Goal: Task Accomplishment & Management: Manage account settings

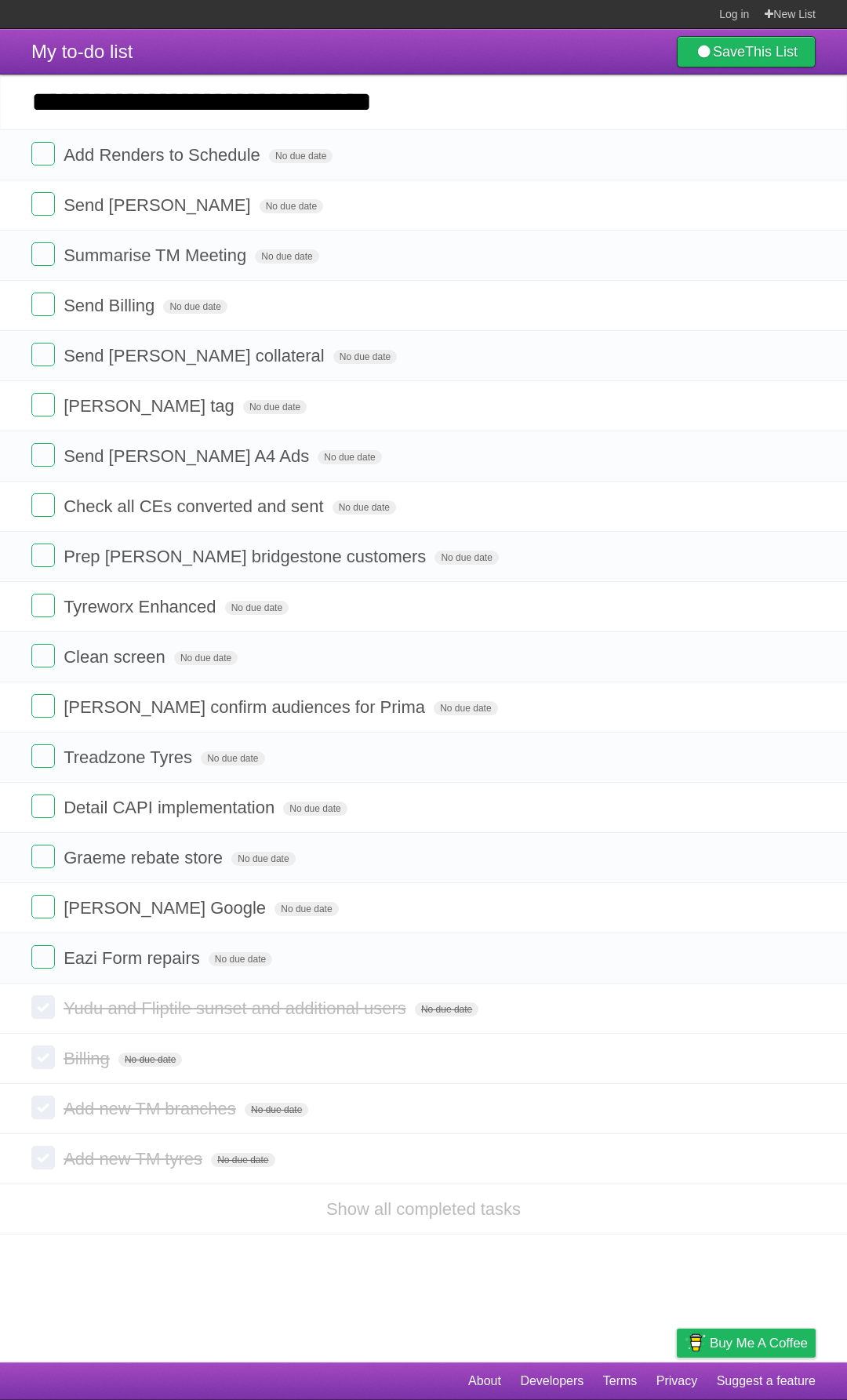
type input "**********"
click input "*********" at bounding box center [0, 0] width 0 height 0
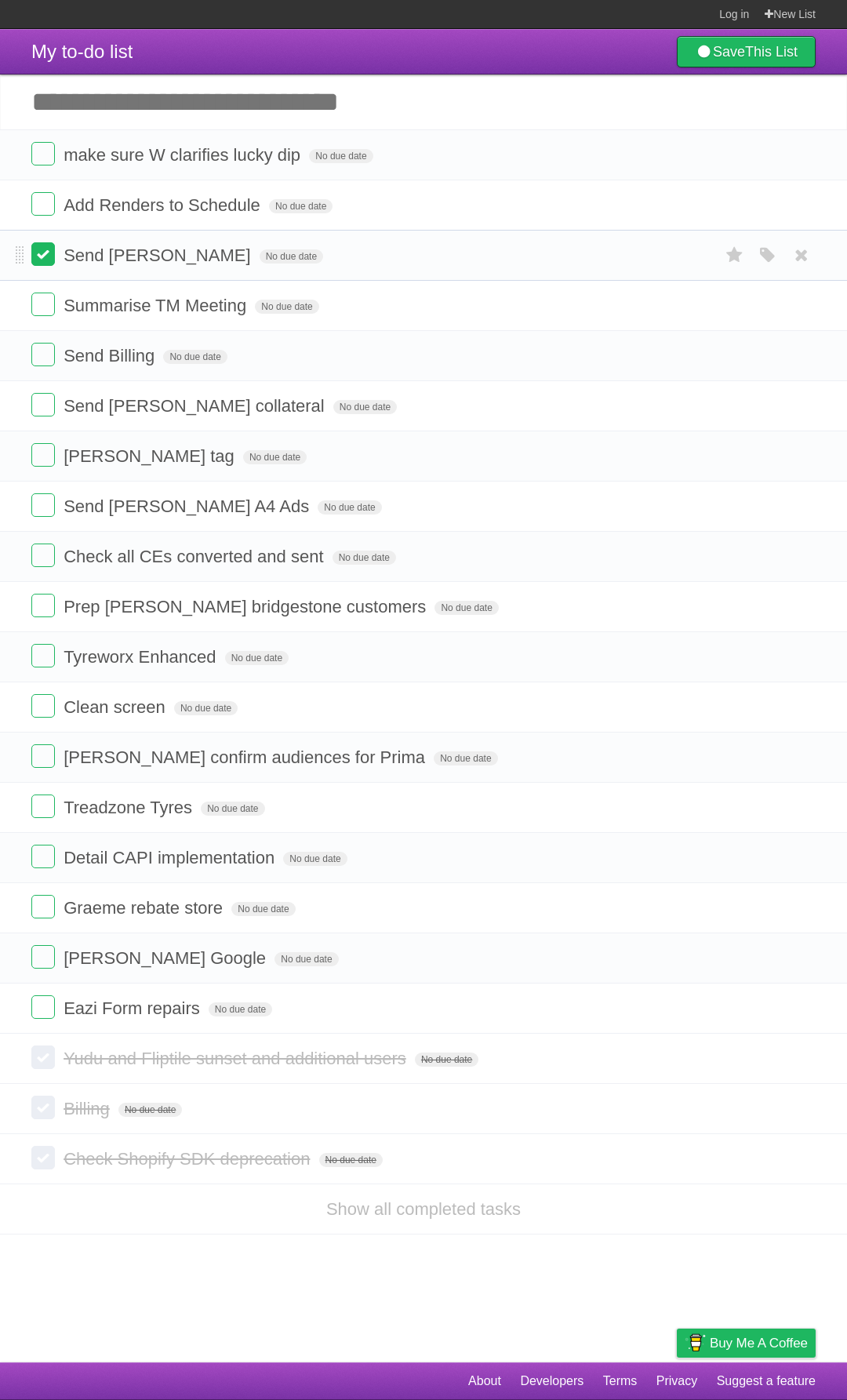
click at [50, 260] on label at bounding box center [42, 253] width 23 height 23
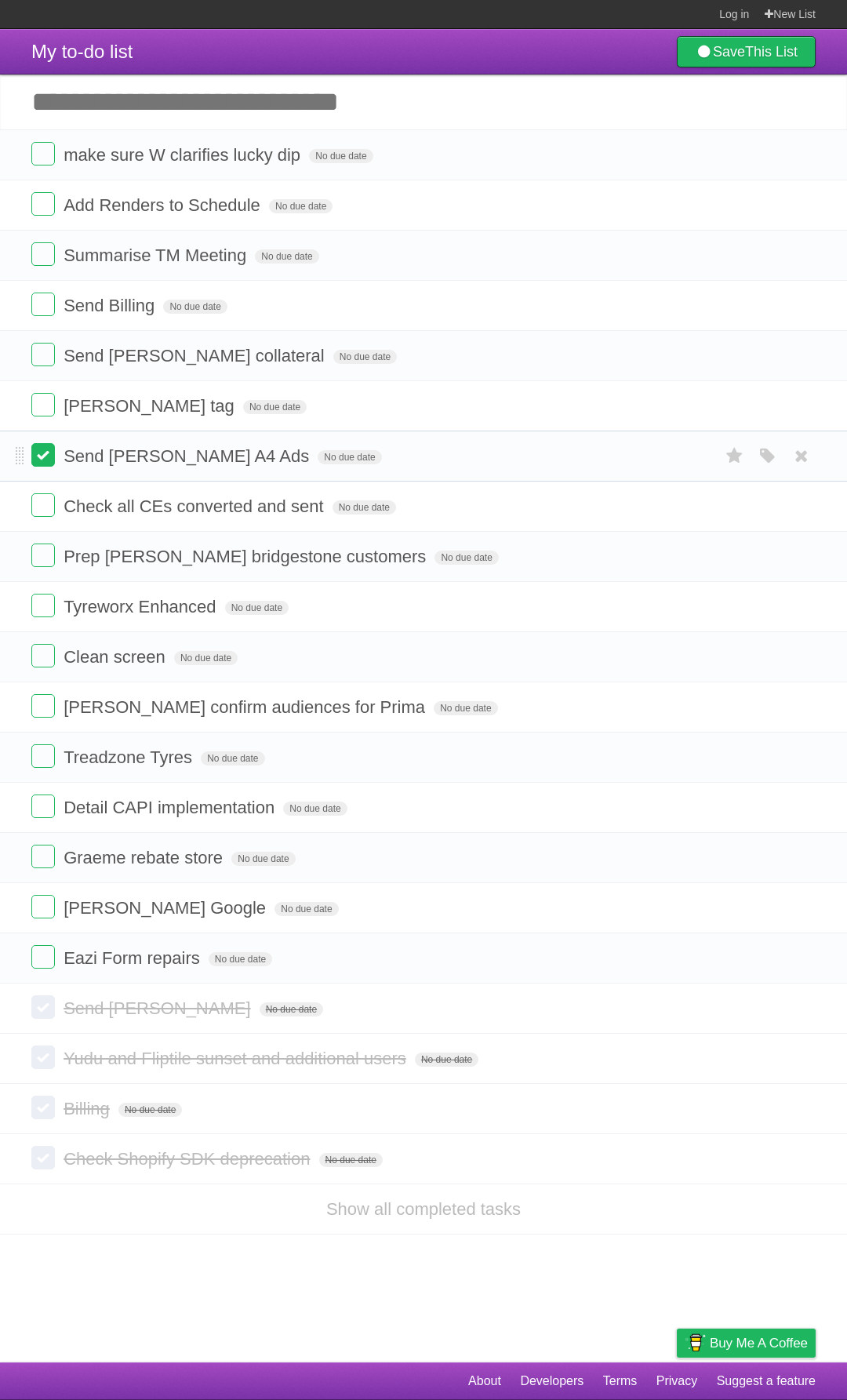
click at [43, 455] on label at bounding box center [42, 454] width 23 height 23
click at [53, 351] on label at bounding box center [42, 354] width 23 height 23
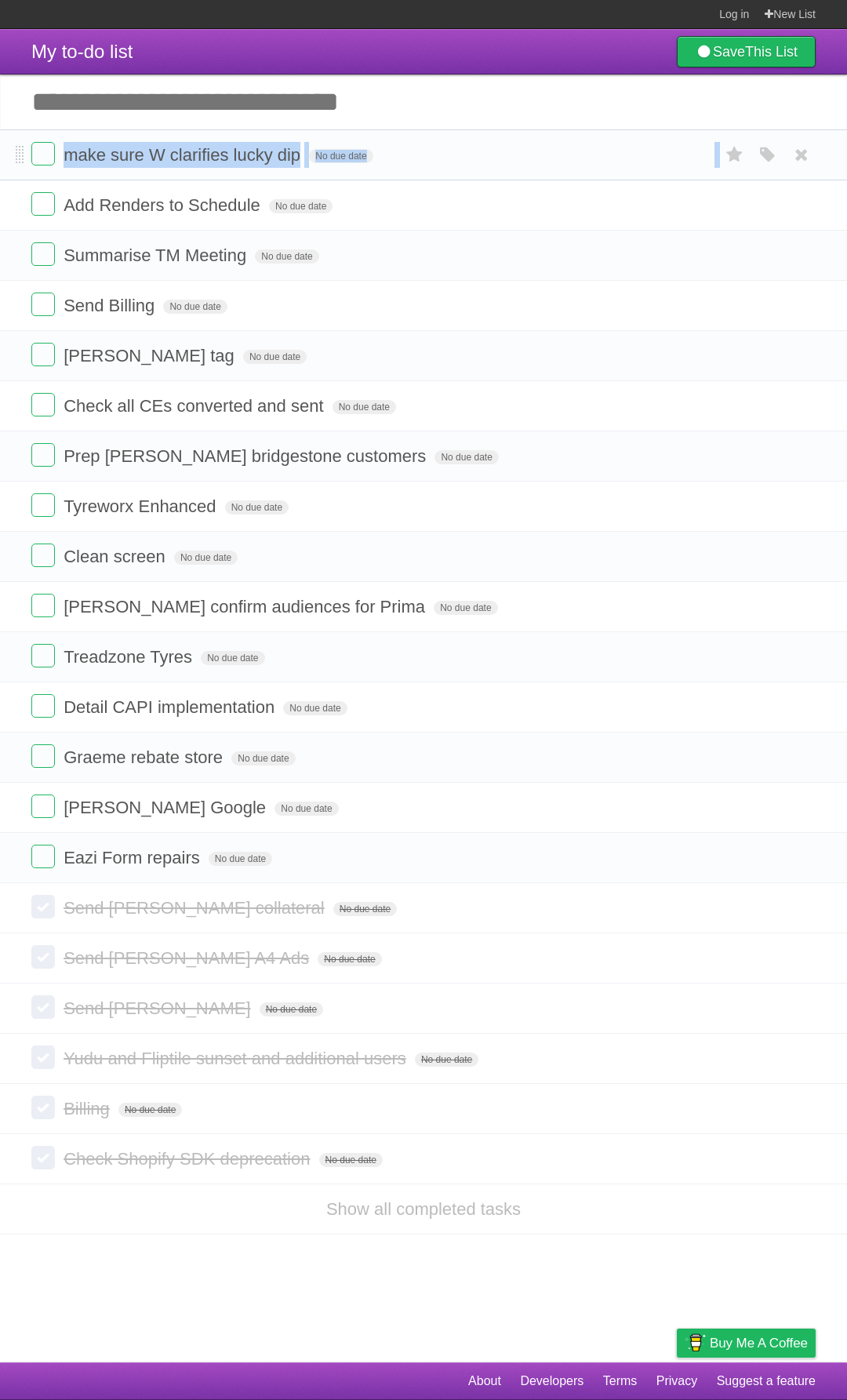
drag, startPoint x: 15, startPoint y: 207, endPoint x: 36, endPoint y: 170, distance: 42.5
click at [36, 170] on ul "make sure W clarifies lucky dip No due date White Red Blue Green Purple Orange …" at bounding box center [423, 506] width 847 height 754
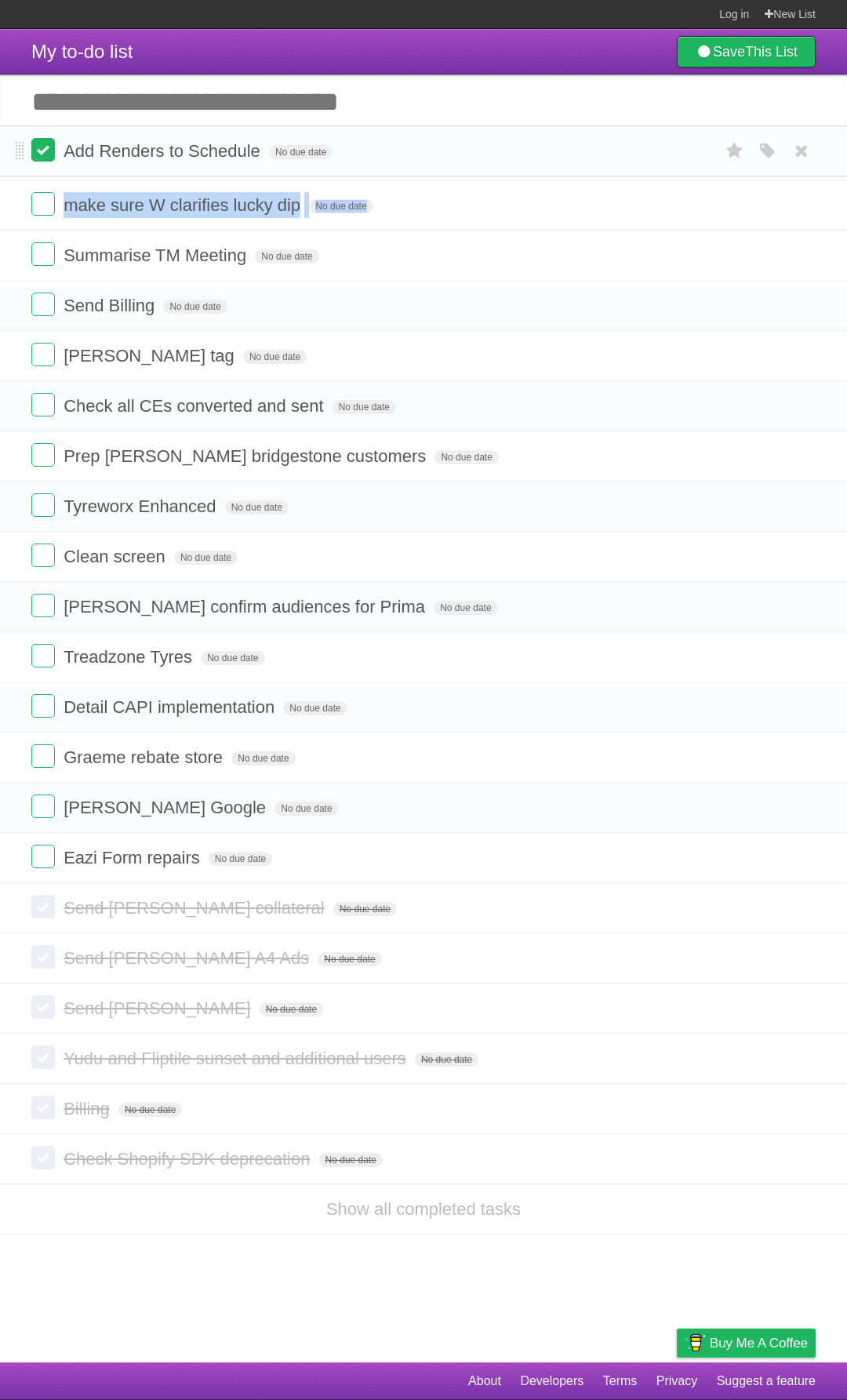
drag, startPoint x: 22, startPoint y: 202, endPoint x: 34, endPoint y: 149, distance: 54.3
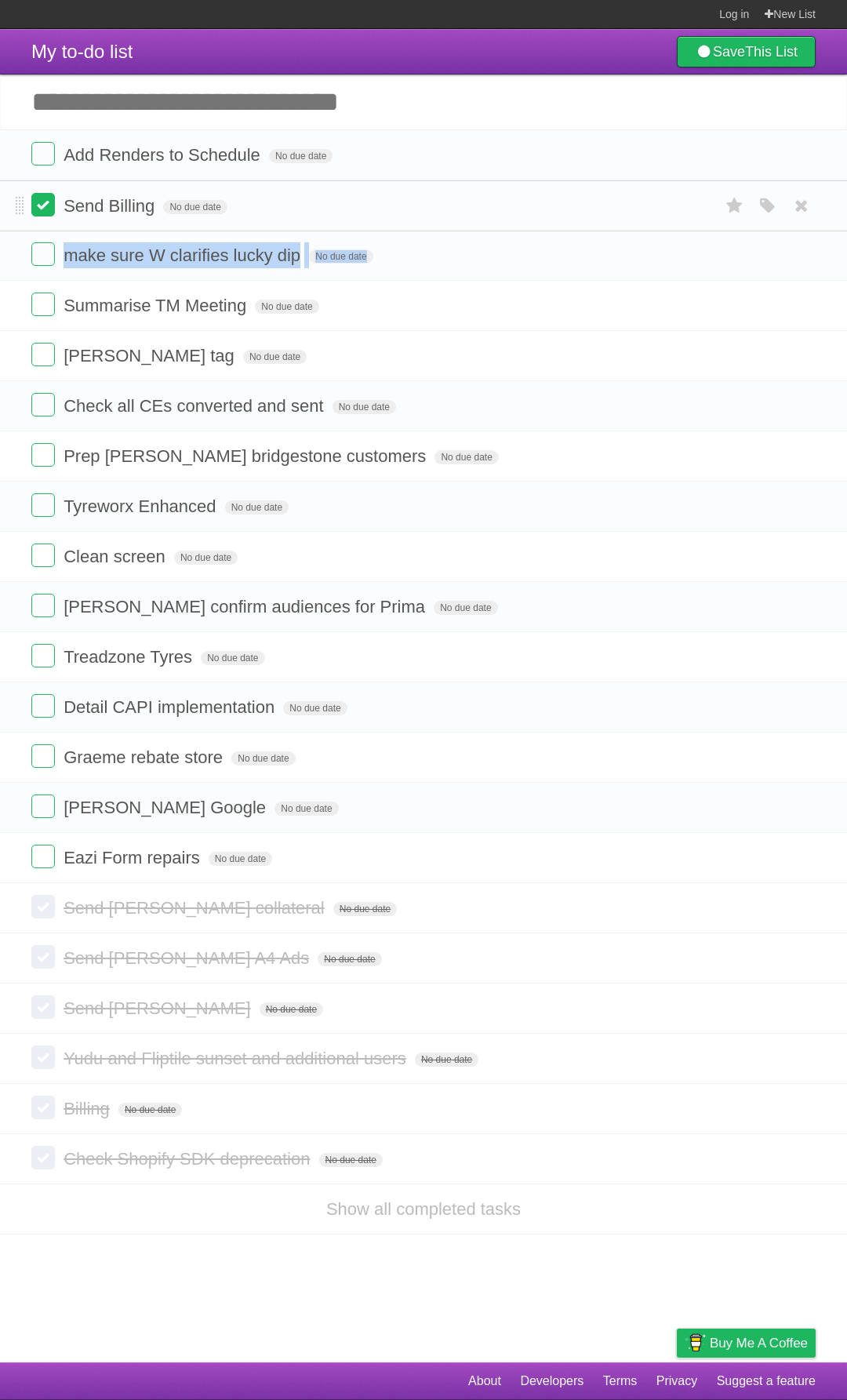
drag, startPoint x: 18, startPoint y: 304, endPoint x: 41, endPoint y: 201, distance: 105.5
click at [68, 254] on span "make sure W clarifies lucky dip" at bounding box center [184, 255] width 241 height 19
click at [127, 303] on span "Summarise TM Meeting" at bounding box center [157, 305] width 187 height 19
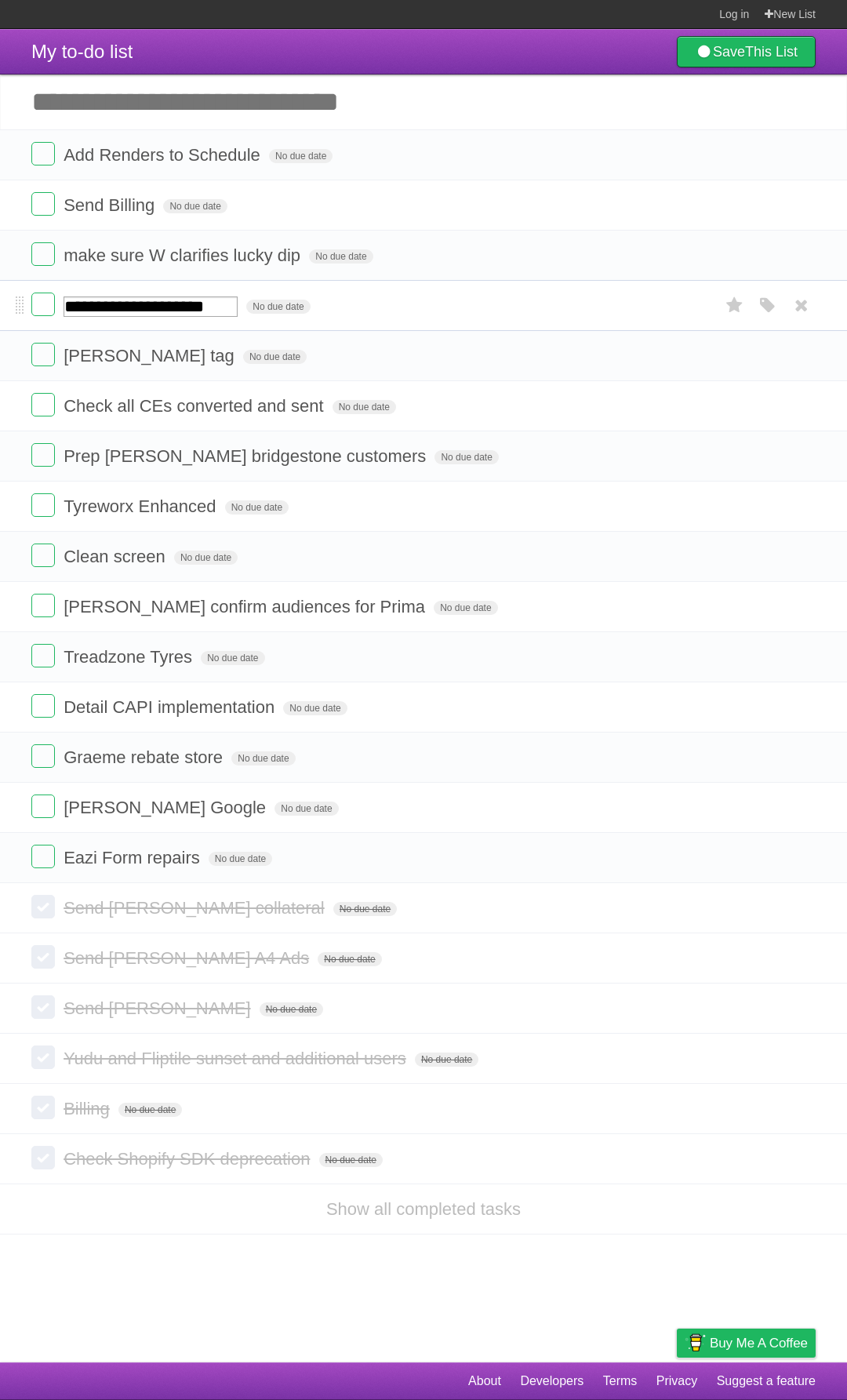
click at [123, 305] on input "**********" at bounding box center [151, 307] width 175 height 20
click at [107, 346] on form "Lorenza tag No due date White Red Blue Green Purple Orange" at bounding box center [423, 356] width 784 height 26
click at [32, 354] on label at bounding box center [42, 354] width 23 height 23
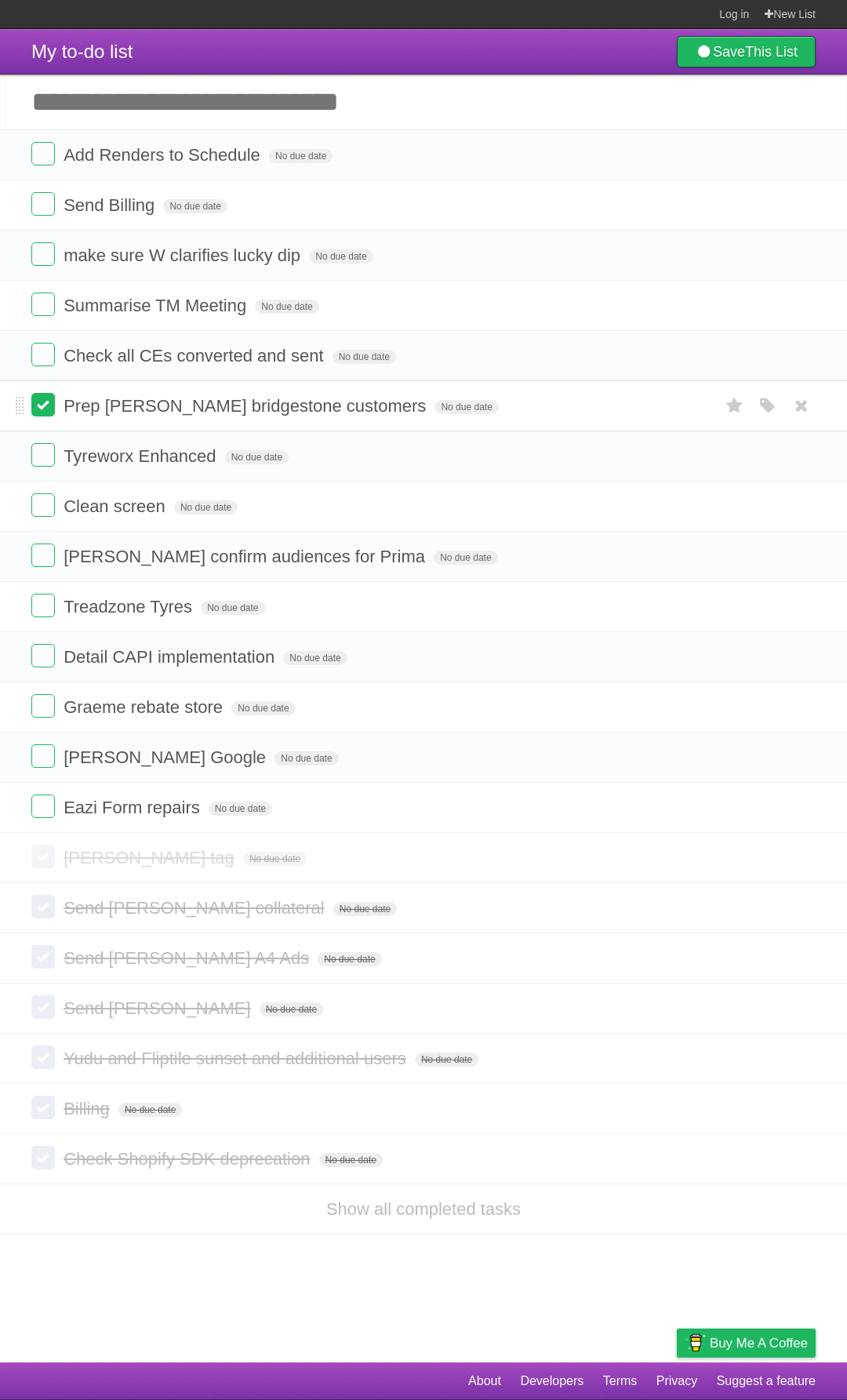
click at [49, 403] on label at bounding box center [42, 404] width 23 height 23
click at [49, 405] on label at bounding box center [42, 404] width 23 height 23
click at [50, 366] on label at bounding box center [42, 354] width 23 height 23
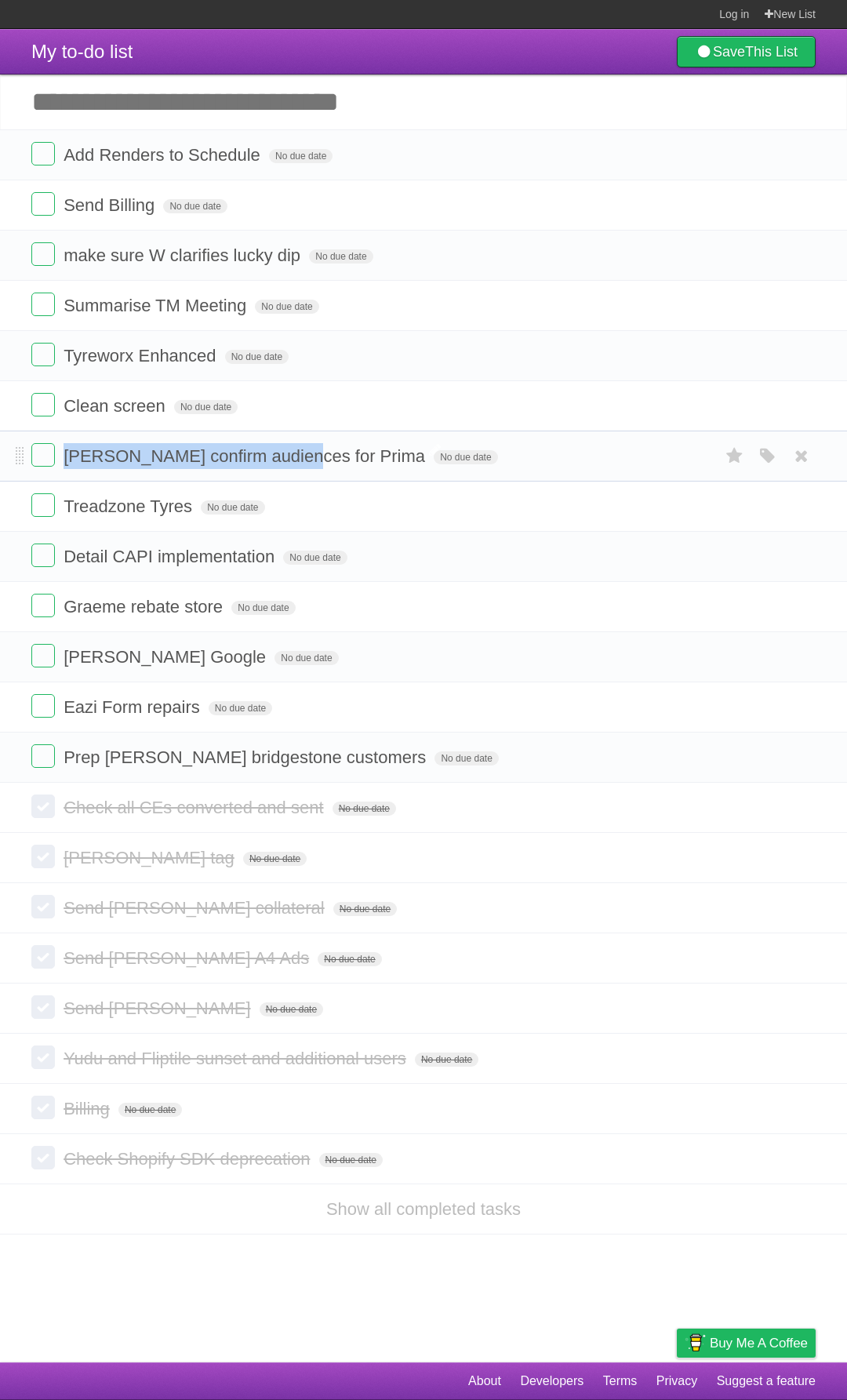
drag, startPoint x: 66, startPoint y: 457, endPoint x: 284, endPoint y: 466, distance: 218.2
click at [284, 466] on span "[PERSON_NAME] confirm audiences for Prima" at bounding box center [247, 455] width 366 height 19
click at [146, 499] on span "Treadzone Tyres" at bounding box center [130, 506] width 133 height 19
click at [149, 594] on li "Graeme rebate store No due date White Red Blue Green Purple Orange" at bounding box center [423, 606] width 847 height 51
